Goal: Task Accomplishment & Management: Use online tool/utility

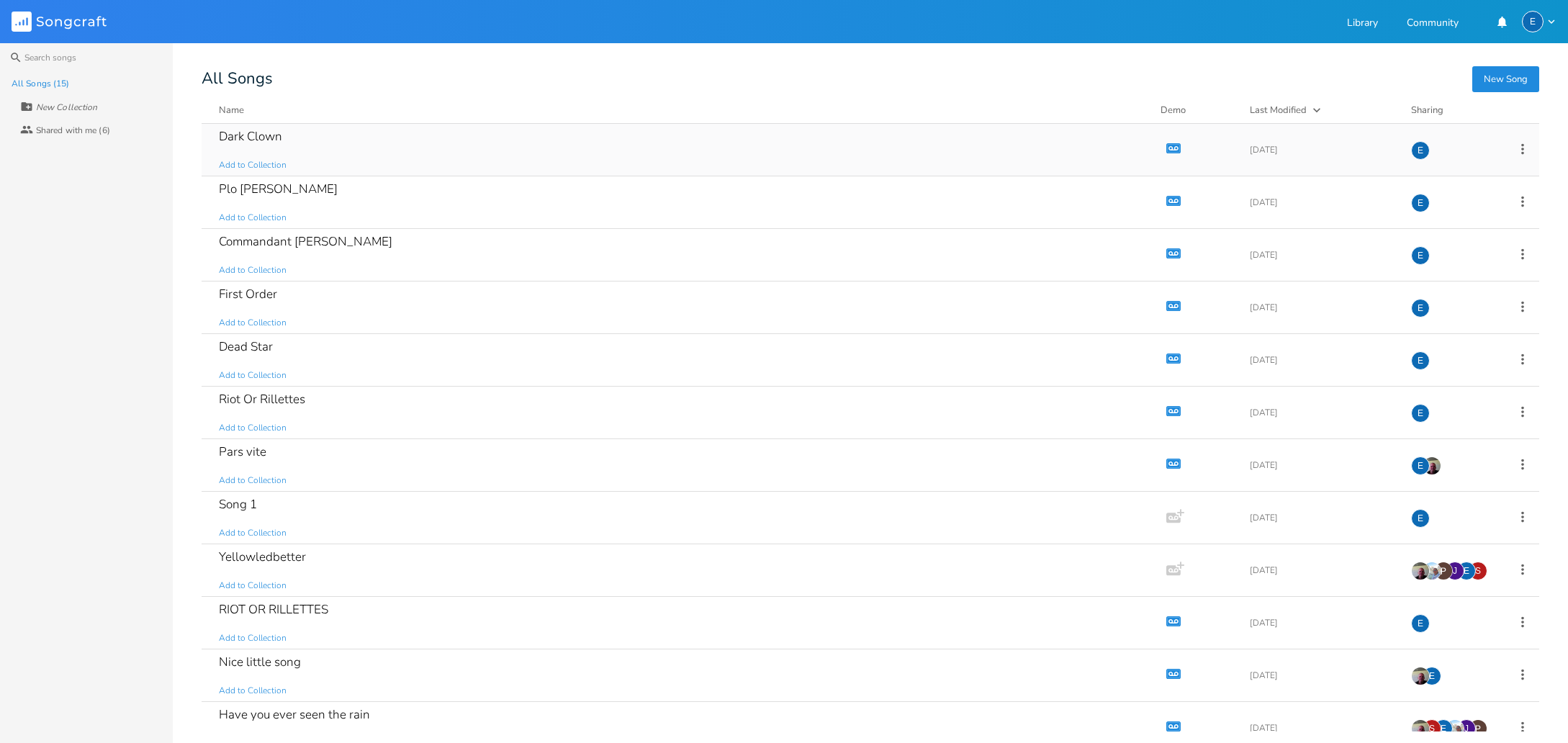
click at [1166, 147] on icon "Demo" at bounding box center [1173, 148] width 15 height 15
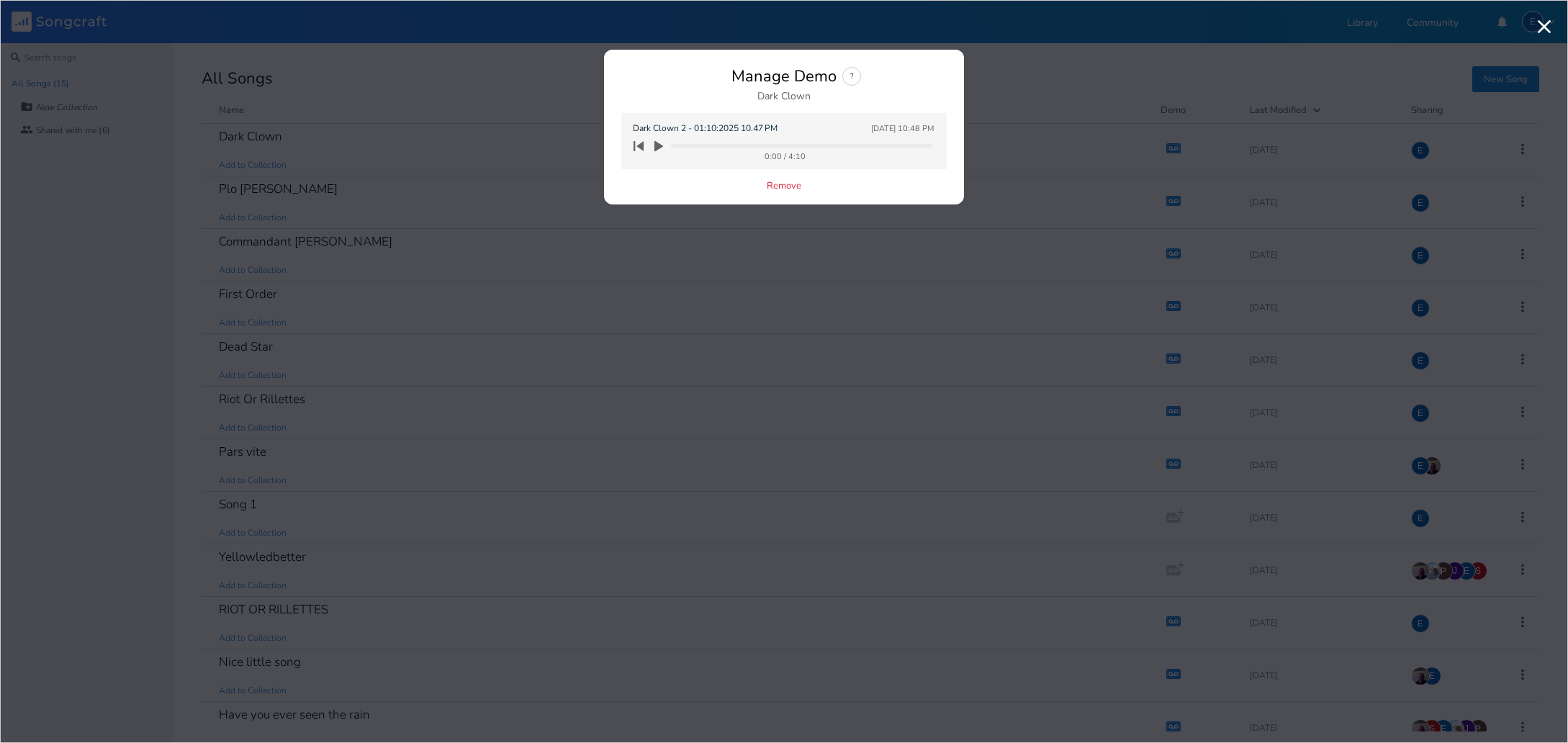
click at [657, 145] on icon "button" at bounding box center [658, 146] width 9 height 11
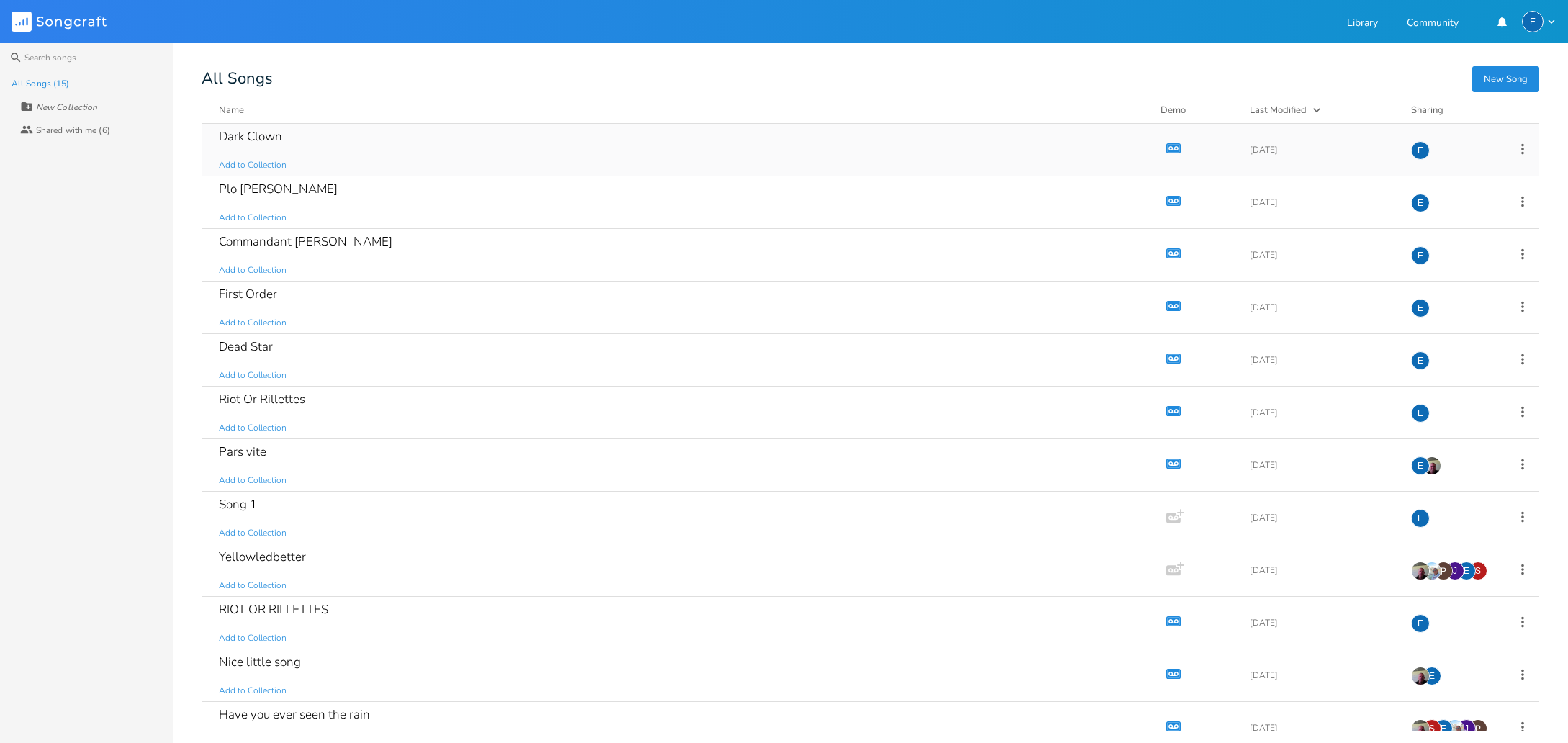
click at [1170, 148] on icon "button" at bounding box center [1171, 148] width 2 height 2
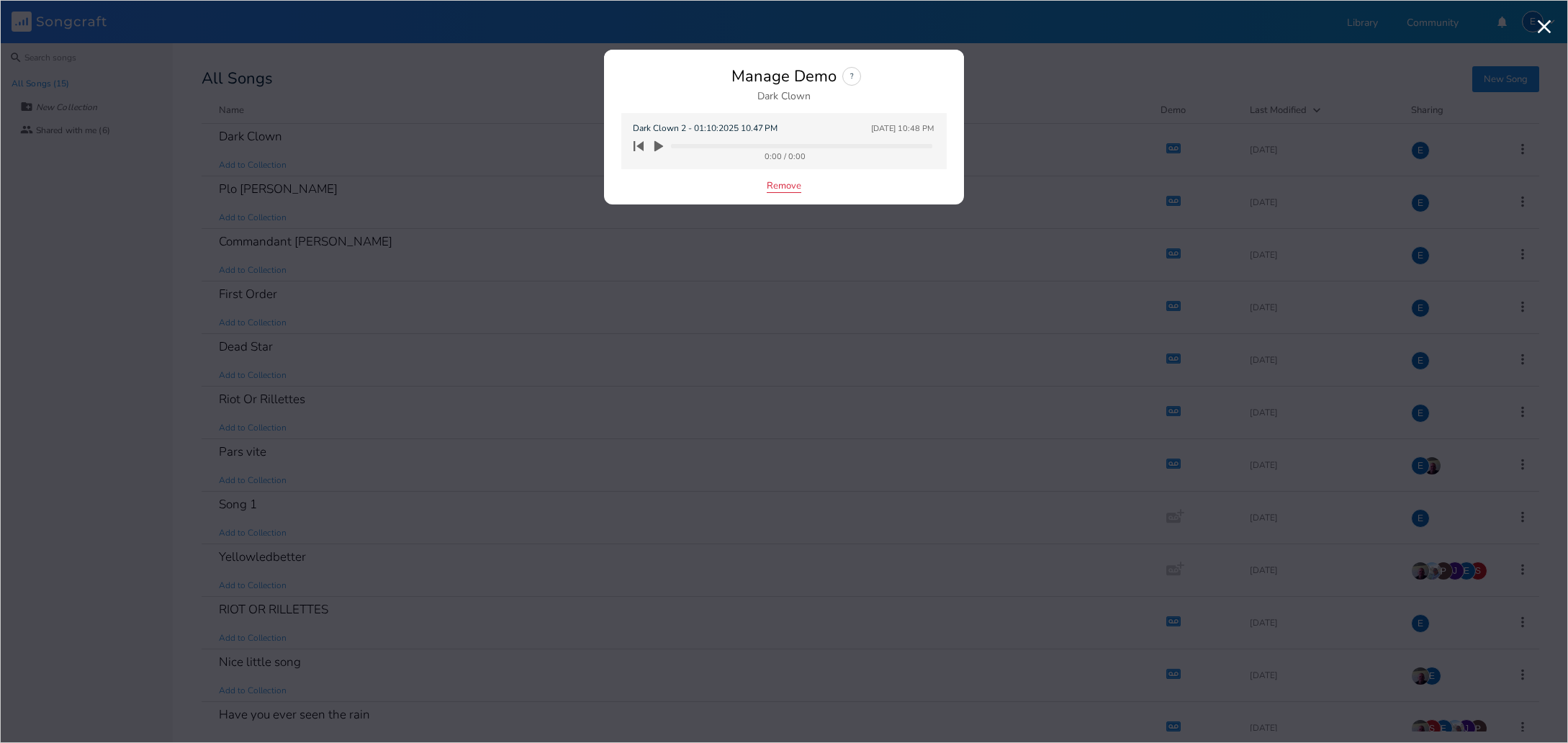
click at [784, 186] on button "Remove" at bounding box center [784, 187] width 35 height 13
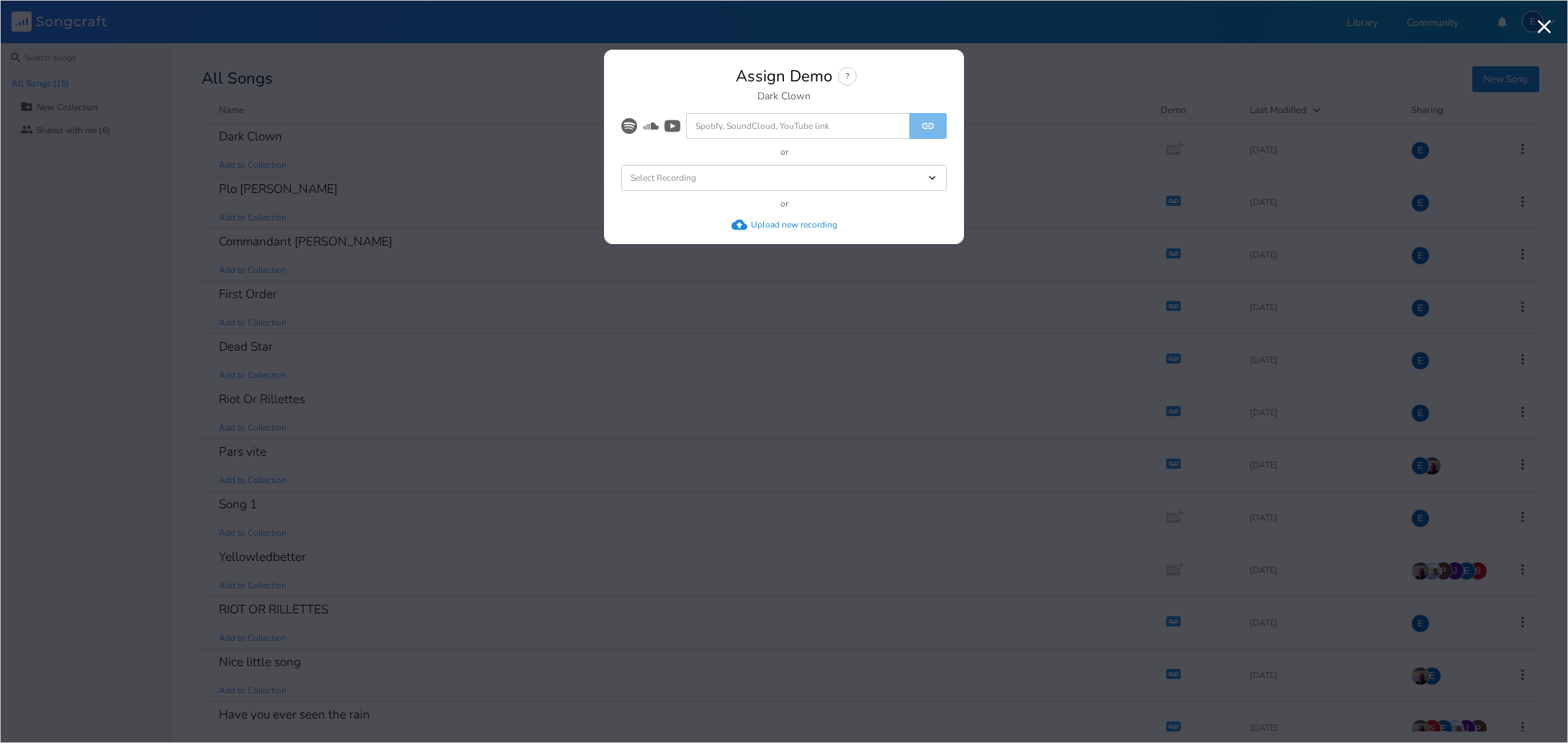
click at [767, 223] on div "Upload new recording" at bounding box center [793, 225] width 87 height 12
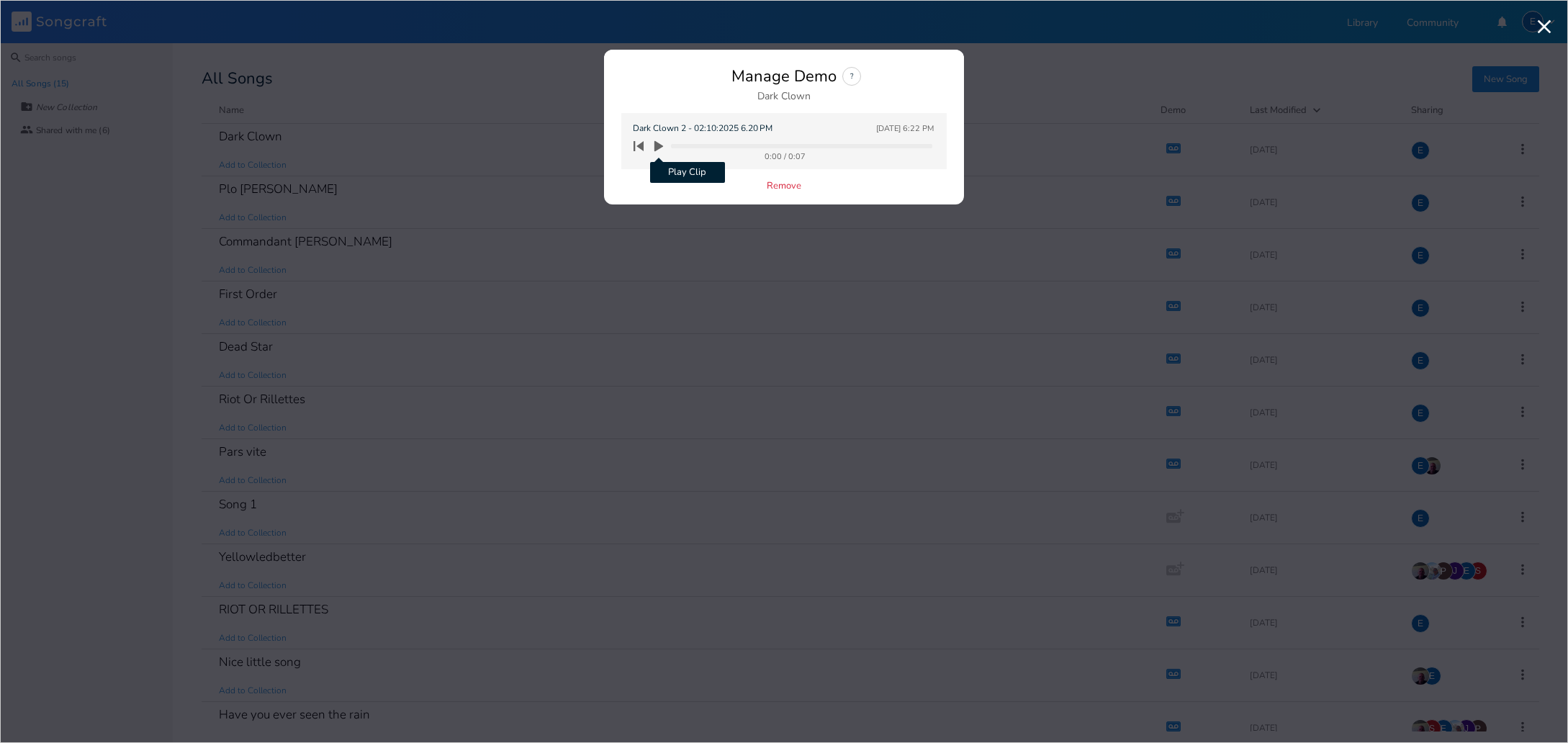
click at [659, 146] on icon "button" at bounding box center [658, 146] width 9 height 11
click at [664, 162] on div "Dark Clown 2 - 02:10:2025 6.20 PM [DATE] 6:22 PM 0:02 / 0:07" at bounding box center [784, 141] width 325 height 56
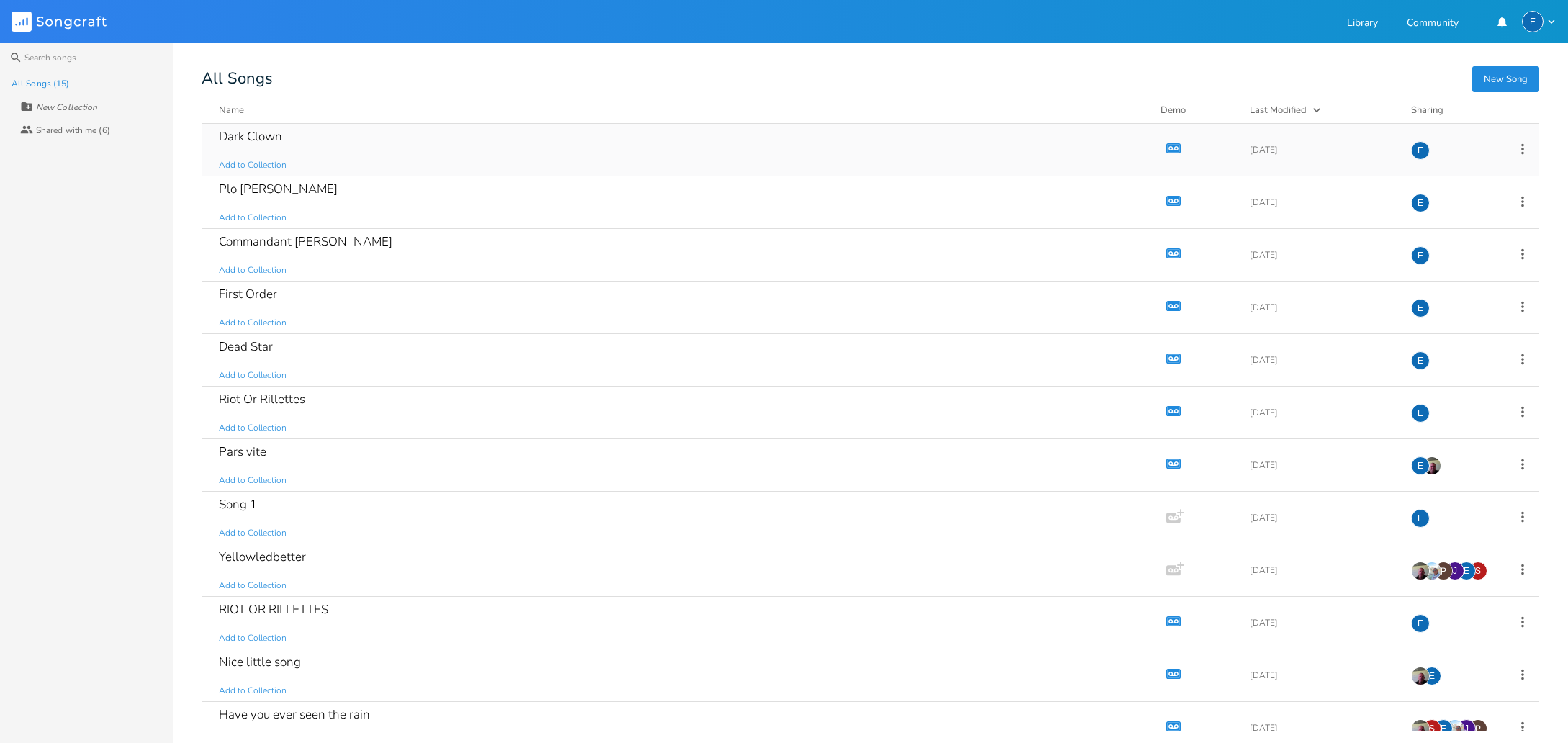
click at [1166, 147] on icon "Demo" at bounding box center [1173, 148] width 15 height 15
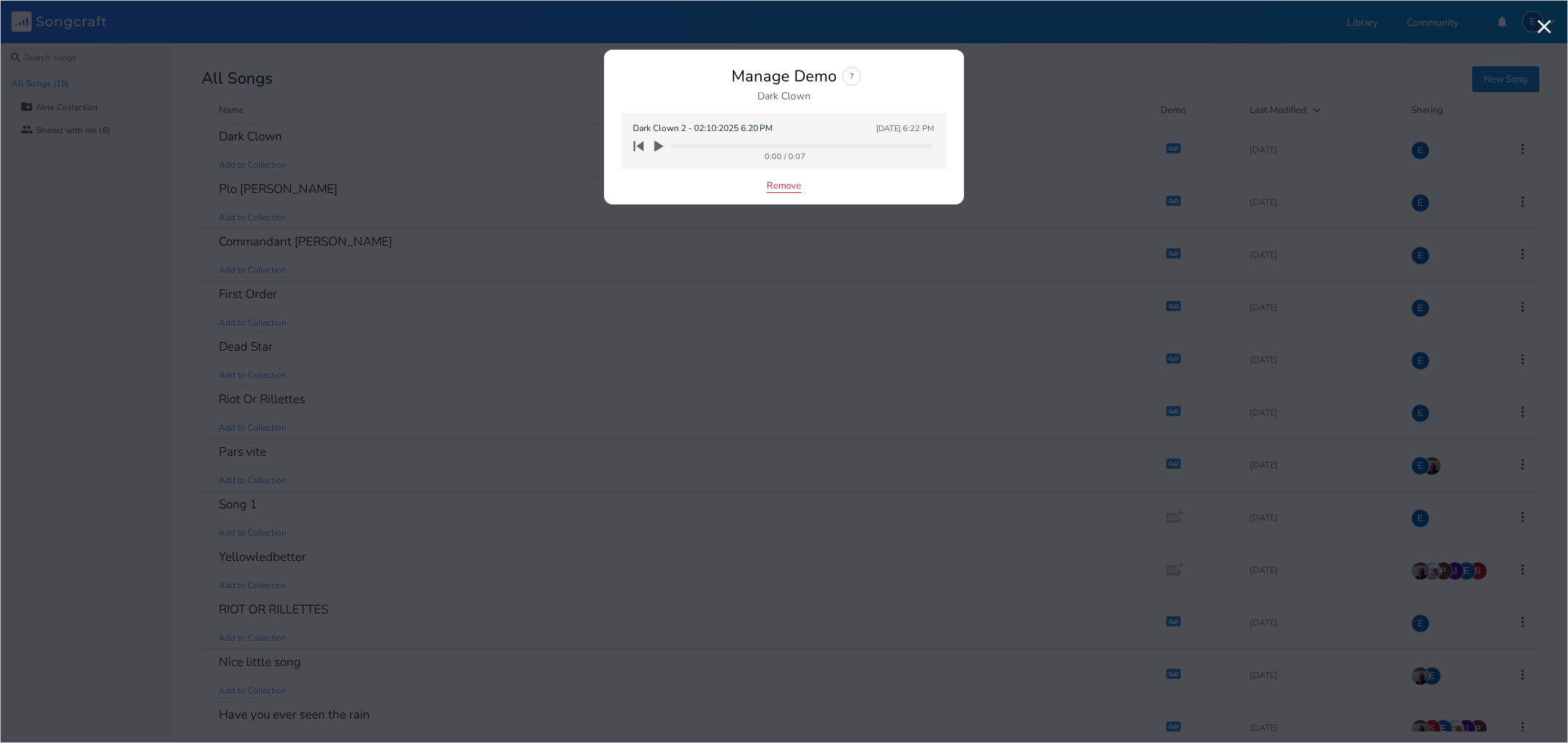
click at [786, 190] on button "Remove" at bounding box center [784, 187] width 35 height 13
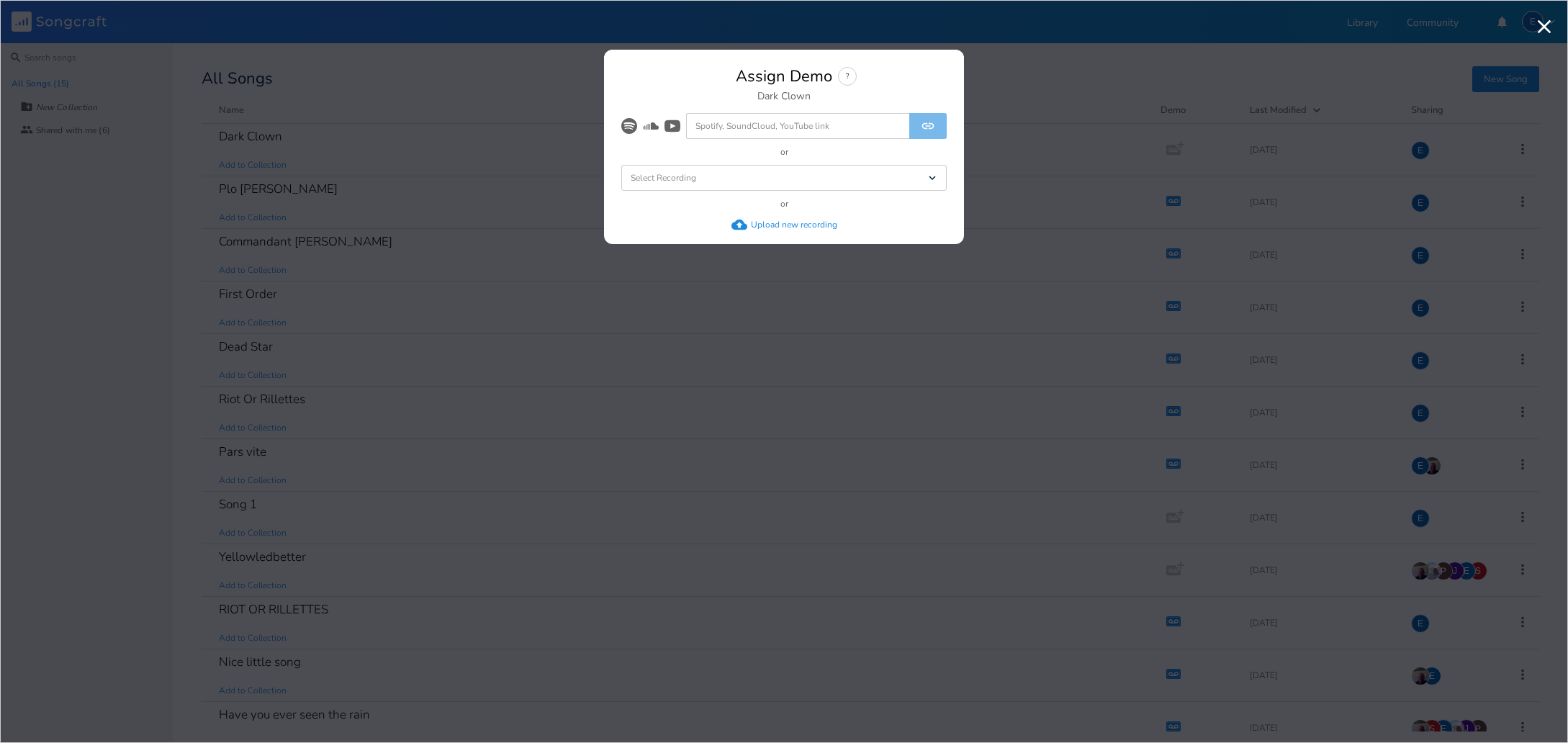
click at [784, 223] on div "Upload new recording" at bounding box center [793, 225] width 87 height 12
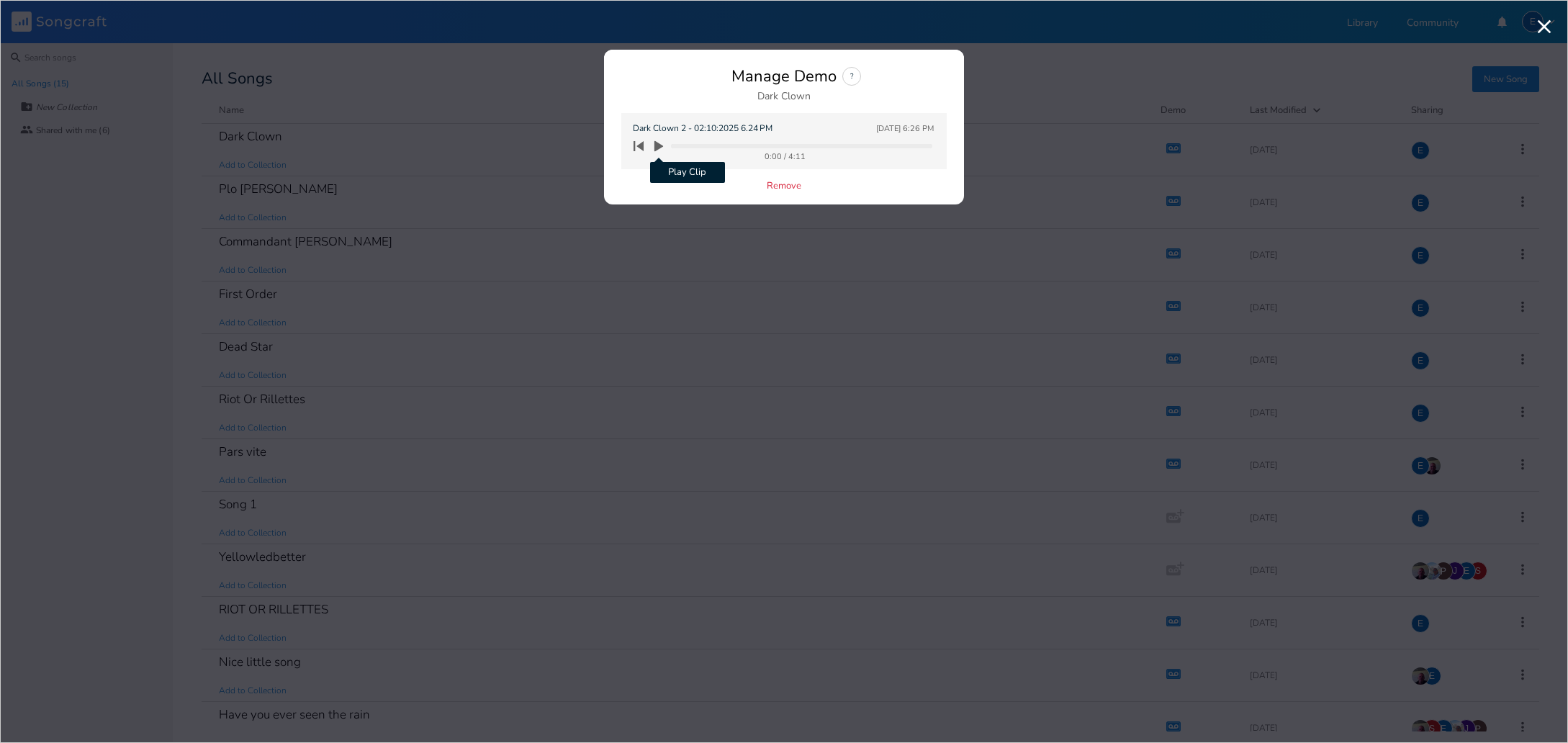
click at [659, 145] on icon "button" at bounding box center [658, 146] width 9 height 11
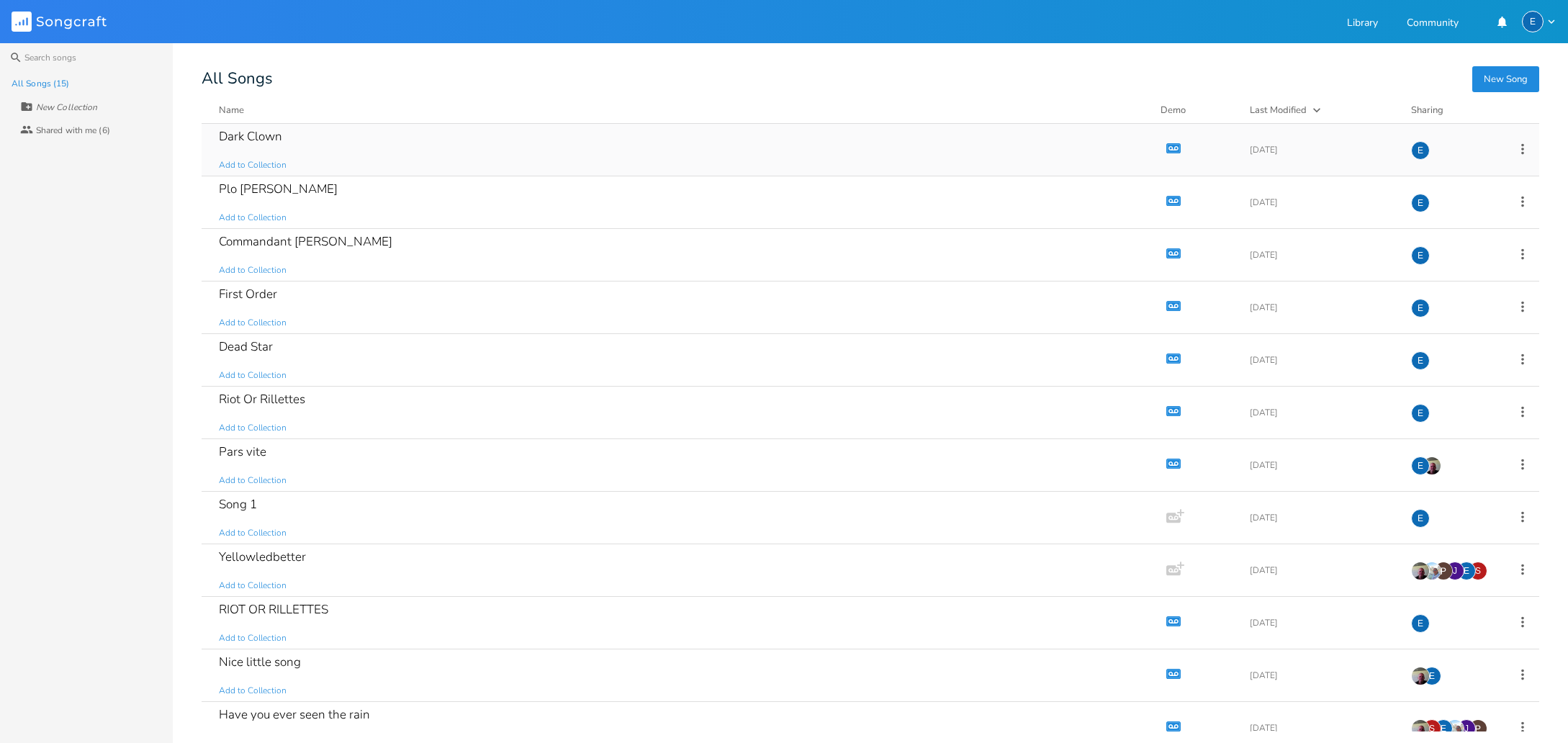
click at [1168, 145] on icon "button" at bounding box center [1174, 148] width 13 height 8
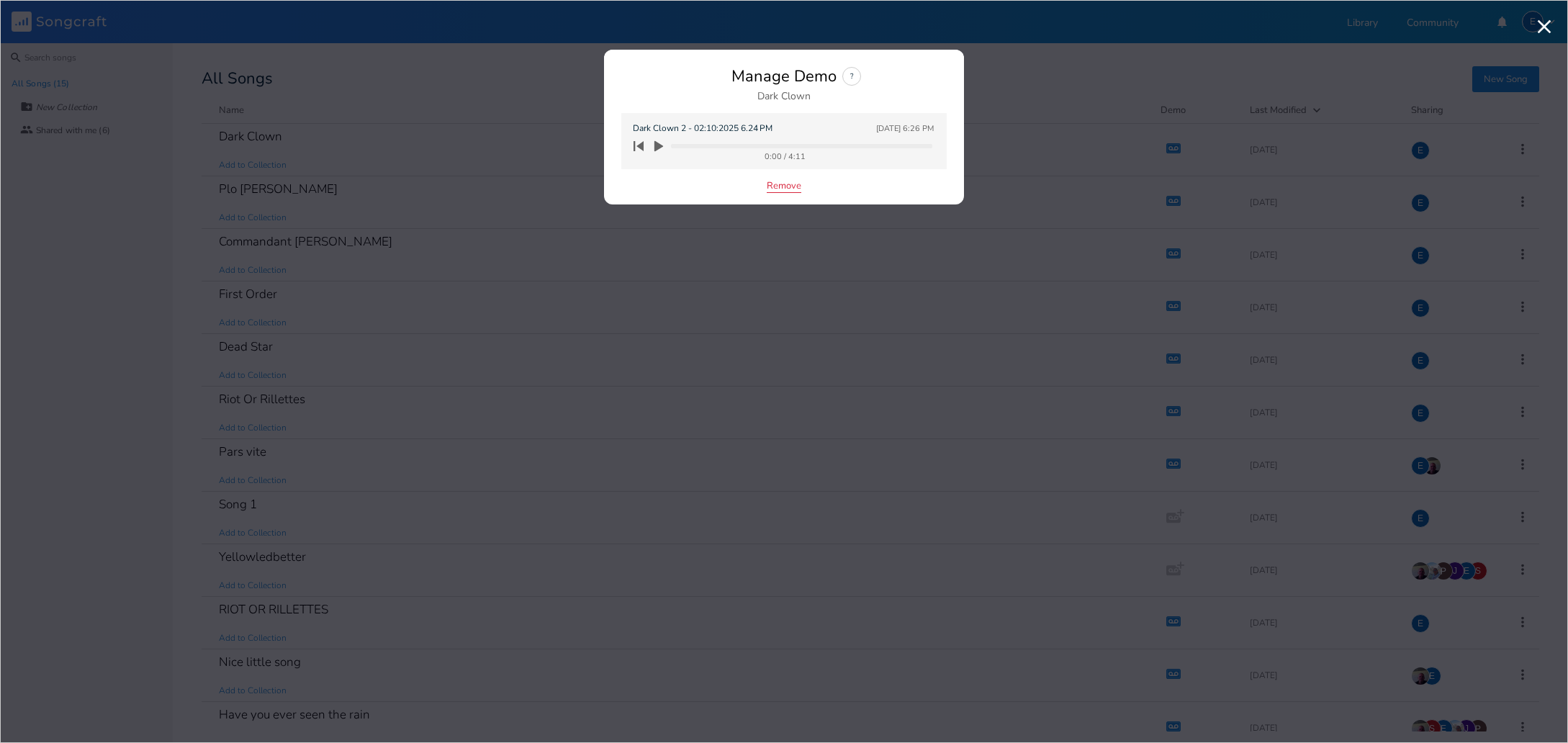
click at [791, 186] on button "Remove" at bounding box center [784, 187] width 35 height 13
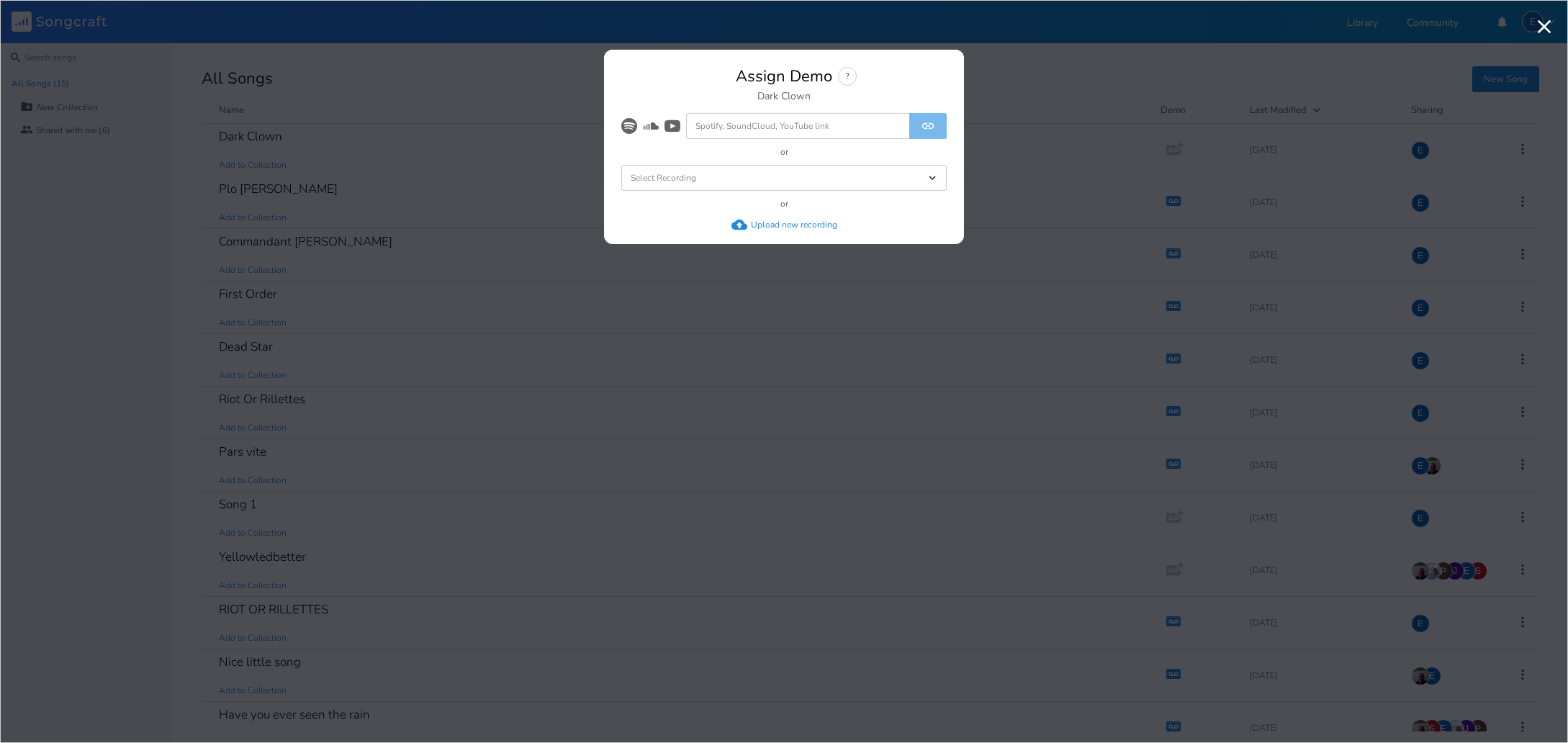
click at [779, 226] on div "Upload new recording" at bounding box center [793, 225] width 87 height 12
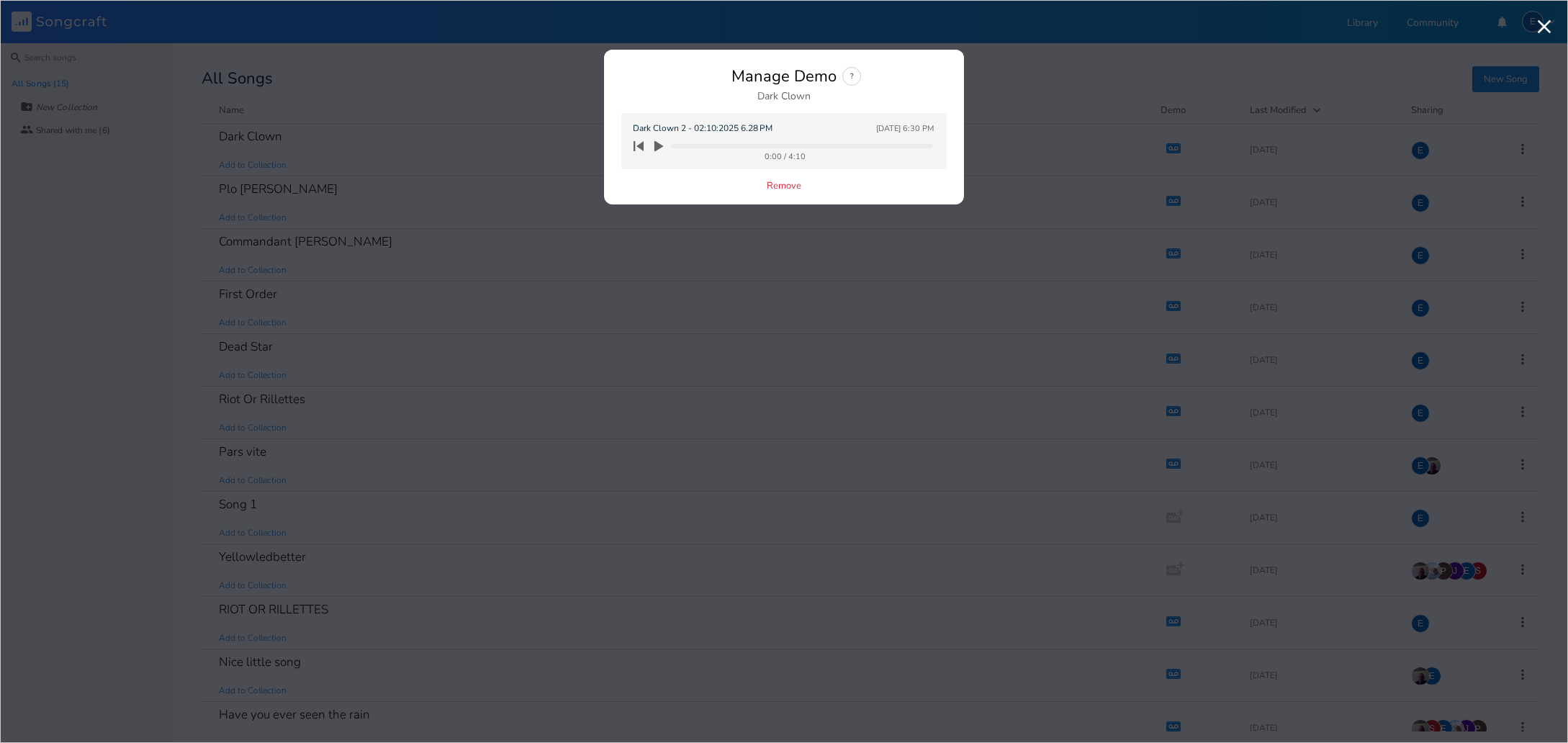
click at [657, 144] on icon "button" at bounding box center [658, 146] width 9 height 11
